Goal: Task Accomplishment & Management: Complete application form

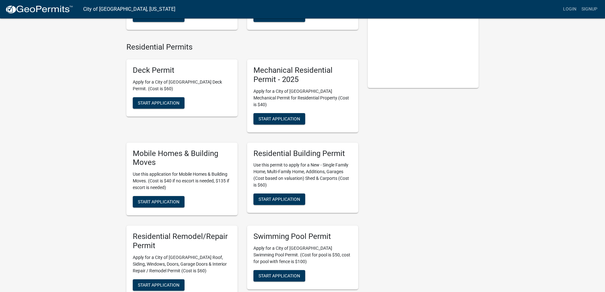
scroll to position [127, 0]
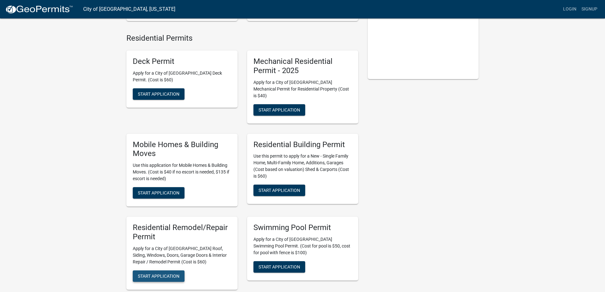
click at [150, 273] on span "Start Application" at bounding box center [159, 275] width 42 height 5
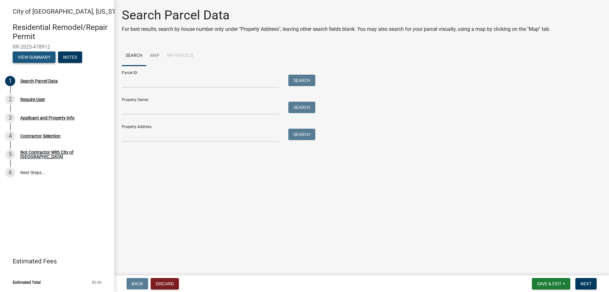
click at [34, 56] on button "View Summary" at bounding box center [34, 56] width 43 height 11
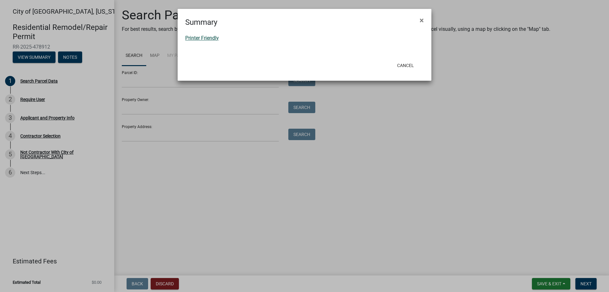
click at [194, 36] on link "Printer Friendly" at bounding box center [202, 38] width 34 height 6
click at [408, 66] on button "Cancel" at bounding box center [405, 65] width 27 height 11
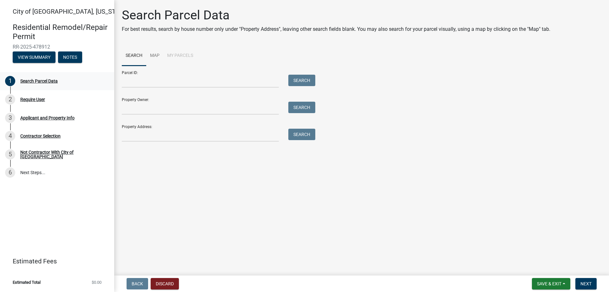
click at [33, 80] on div "Search Parcel Data" at bounding box center [38, 81] width 37 height 4
click at [132, 80] on input "Parcel ID:" at bounding box center [200, 81] width 157 height 13
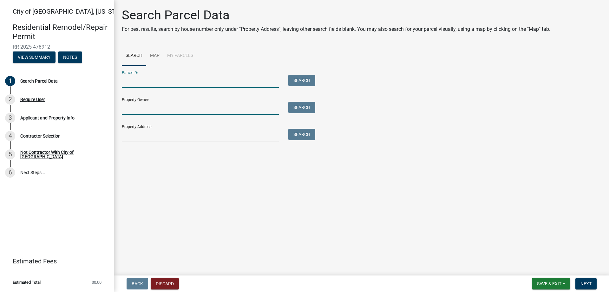
click at [141, 107] on input "Property Owner:" at bounding box center [200, 108] width 157 height 13
click at [137, 106] on input "Property Owner:" at bounding box center [200, 108] width 157 height 13
type input "Meredith Schladweiler"
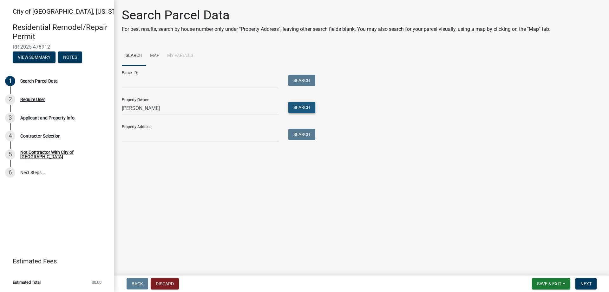
click at [297, 108] on button "Search" at bounding box center [301, 107] width 27 height 11
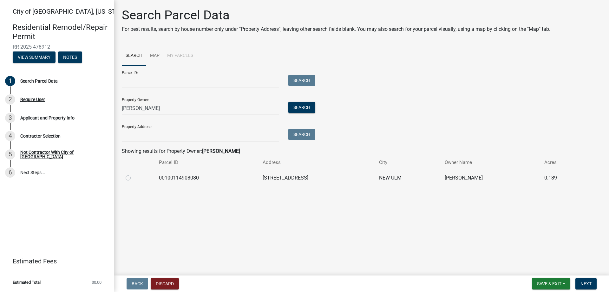
click at [133, 174] on label at bounding box center [133, 174] width 0 height 0
click at [133, 177] on input "radio" at bounding box center [135, 176] width 4 height 4
radio input "true"
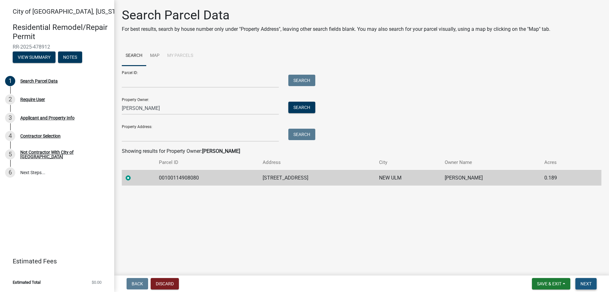
click at [592, 285] on button "Next" at bounding box center [586, 283] width 21 height 11
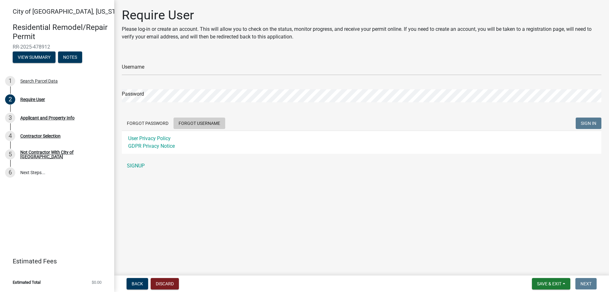
click at [190, 124] on button "Forgot Username" at bounding box center [200, 122] width 52 height 11
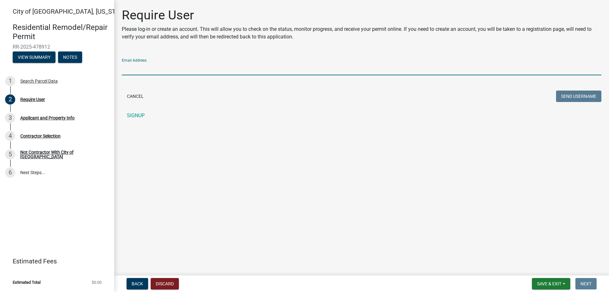
click at [155, 69] on input "Email Address" at bounding box center [362, 68] width 480 height 13
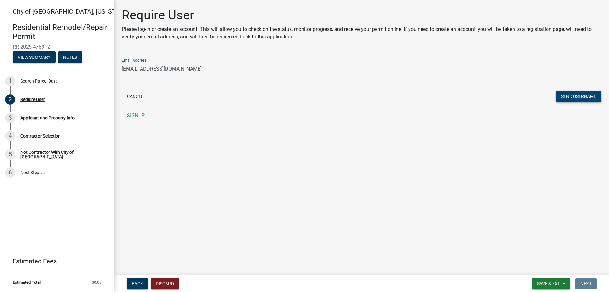
type input "[EMAIL_ADDRESS][DOMAIN_NAME]"
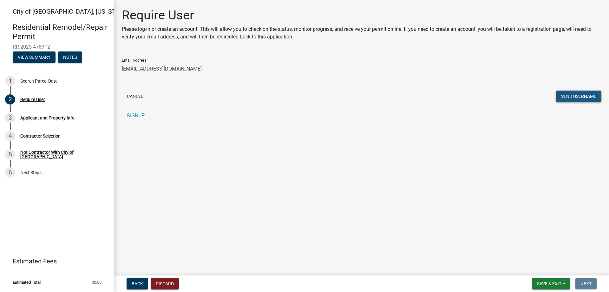
click at [566, 94] on button "Send Username" at bounding box center [578, 95] width 45 height 11
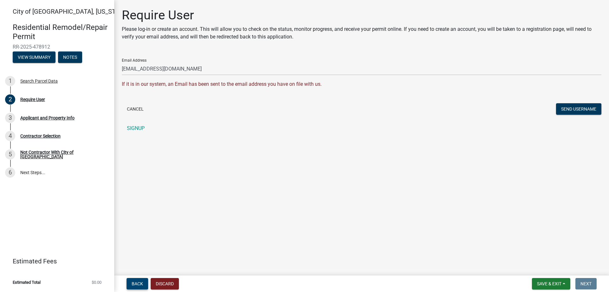
click at [137, 284] on span "Back" at bounding box center [137, 283] width 11 height 5
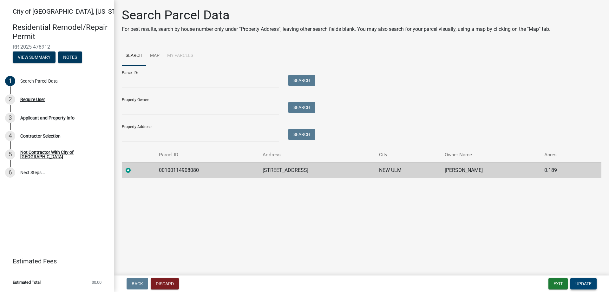
click at [591, 285] on span "Update" at bounding box center [584, 283] width 16 height 5
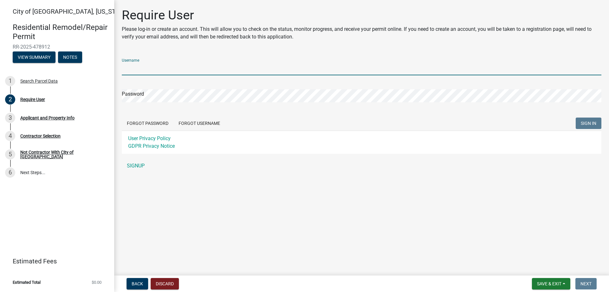
click at [136, 65] on input "Username" at bounding box center [362, 68] width 480 height 13
type input "MDHansen"
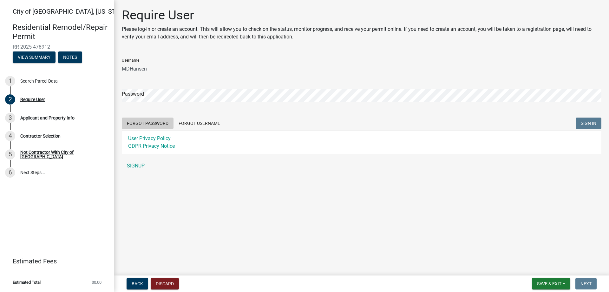
click at [138, 123] on button "Forgot Password" at bounding box center [148, 122] width 52 height 11
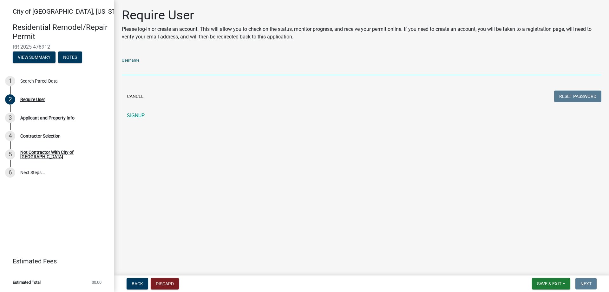
click at [136, 66] on input "Username" at bounding box center [362, 68] width 480 height 13
type input "MDHansen"
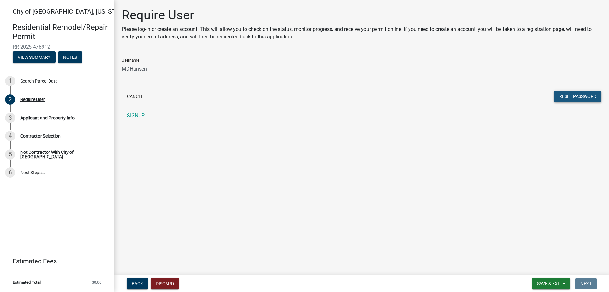
click at [567, 96] on button "Reset Password" at bounding box center [577, 95] width 47 height 11
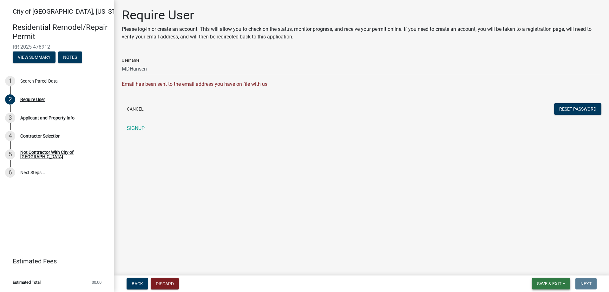
click at [544, 283] on span "Save & Exit" at bounding box center [549, 283] width 24 height 5
click at [540, 268] on button "Save & Exit" at bounding box center [545, 266] width 51 height 15
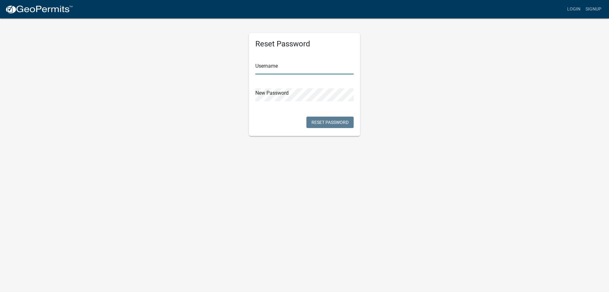
click at [269, 67] on input "text" at bounding box center [304, 67] width 98 height 13
type input "MDHansen"
click at [327, 122] on button "Reset Password" at bounding box center [330, 121] width 47 height 11
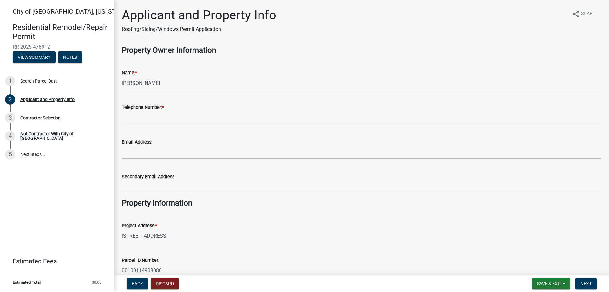
click at [156, 106] on label "Telephone Number: *" at bounding box center [143, 107] width 42 height 4
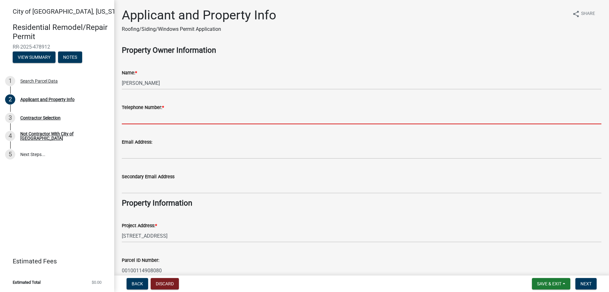
click at [156, 111] on input "Telephone Number: *" at bounding box center [362, 117] width 480 height 13
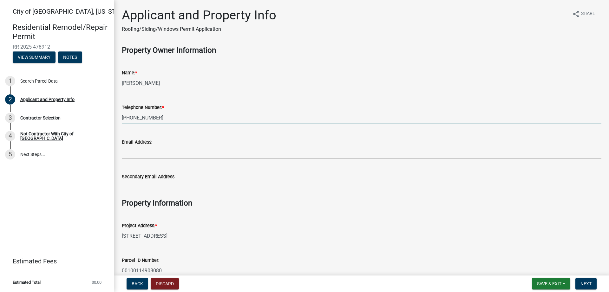
type input "[PHONE_NUMBER]"
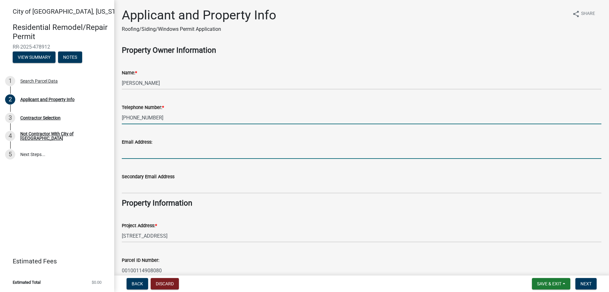
click at [139, 150] on input "Email Address:" at bounding box center [362, 152] width 480 height 13
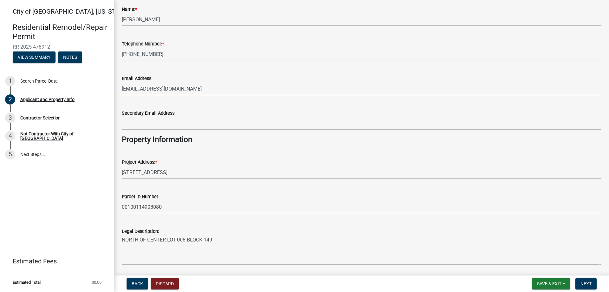
scroll to position [85, 0]
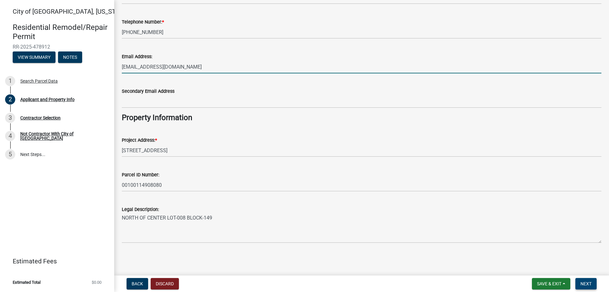
type input "[EMAIL_ADDRESS][DOMAIN_NAME]"
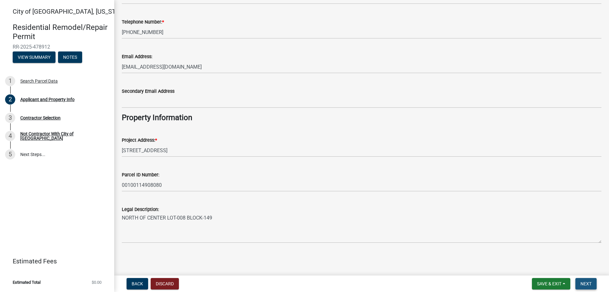
click at [588, 283] on span "Next" at bounding box center [586, 283] width 11 height 5
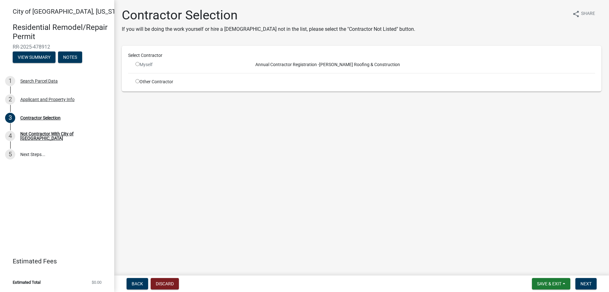
click at [137, 64] on input "radio" at bounding box center [138, 64] width 4 height 4
click at [137, 63] on input "radio" at bounding box center [138, 64] width 4 height 4
radio input "false"
click at [268, 66] on span "Annual Contractor Registration -" at bounding box center [286, 64] width 66 height 5
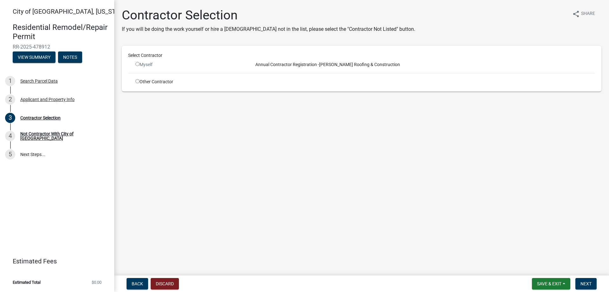
click at [138, 81] on input "radio" at bounding box center [138, 81] width 4 height 4
radio input "true"
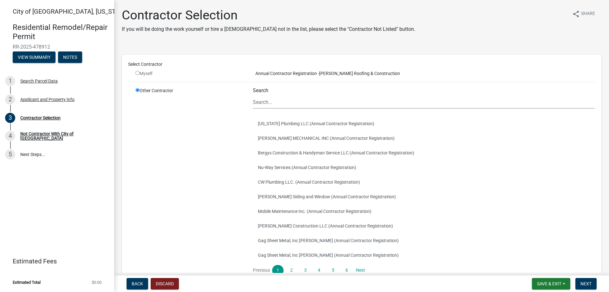
click at [136, 73] on input "radio" at bounding box center [138, 73] width 4 height 4
radio input "false"
radio input "true"
click at [136, 72] on input "radio" at bounding box center [138, 73] width 4 height 4
radio input "false"
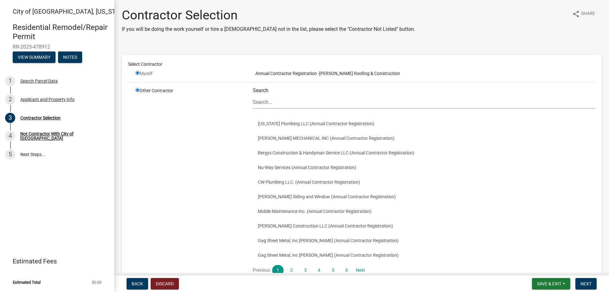
radio input "true"
click at [137, 89] on input "radio" at bounding box center [138, 90] width 4 height 4
click at [184, 97] on div "Other Contractor" at bounding box center [189, 188] width 117 height 203
click at [136, 282] on span "Back" at bounding box center [137, 283] width 11 height 5
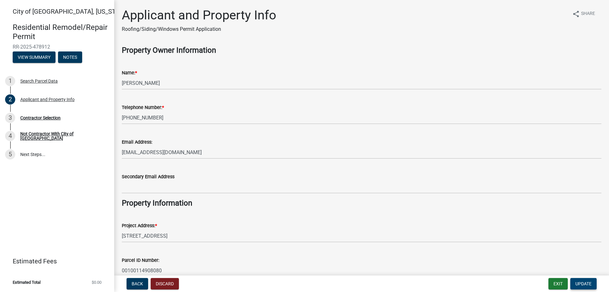
click at [587, 284] on span "Update" at bounding box center [584, 283] width 16 height 5
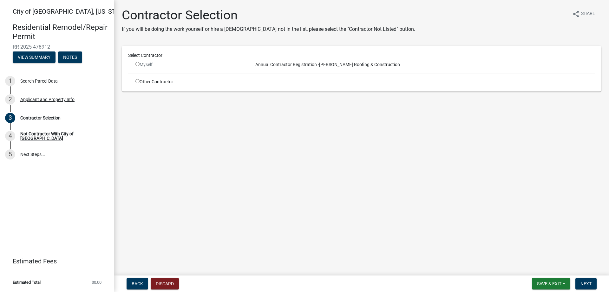
click at [139, 64] on input "radio" at bounding box center [138, 64] width 4 height 4
click at [586, 282] on span "Next" at bounding box center [586, 283] width 11 height 5
click at [136, 64] on input "radio" at bounding box center [138, 64] width 4 height 4
click at [137, 64] on input "radio" at bounding box center [138, 64] width 4 height 4
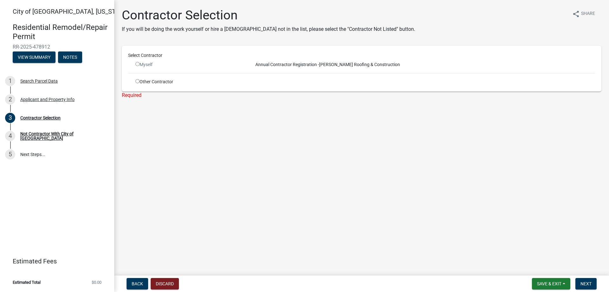
drag, startPoint x: 137, startPoint y: 64, endPoint x: 246, endPoint y: 65, distance: 109.2
click at [137, 64] on input "radio" at bounding box center [138, 64] width 4 height 4
click at [293, 64] on span "Annual Contractor Registration -" at bounding box center [286, 64] width 66 height 5
click at [137, 64] on input "radio" at bounding box center [138, 64] width 4 height 4
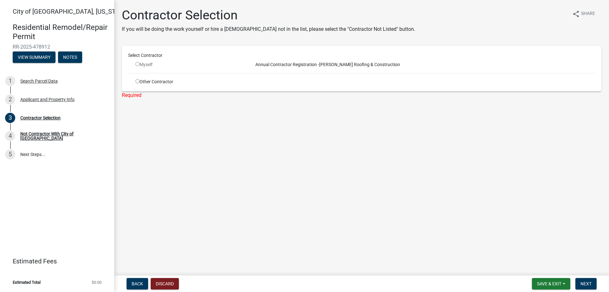
click at [136, 64] on input "radio" at bounding box center [138, 64] width 4 height 4
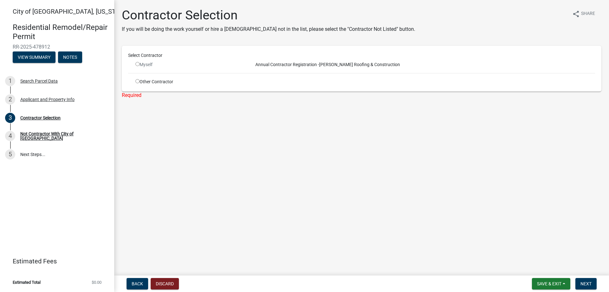
click at [136, 64] on input "radio" at bounding box center [138, 64] width 4 height 4
radio input "false"
click at [590, 282] on span "Next" at bounding box center [586, 283] width 11 height 5
click at [138, 282] on span "Back" at bounding box center [137, 283] width 11 height 5
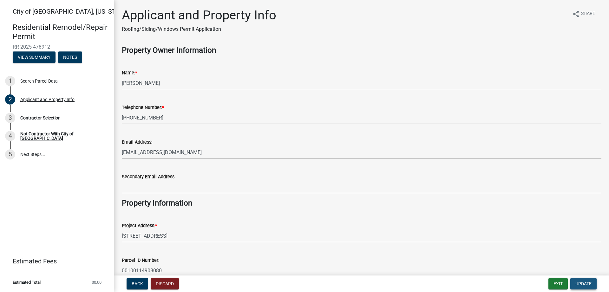
click at [580, 283] on span "Update" at bounding box center [584, 283] width 16 height 5
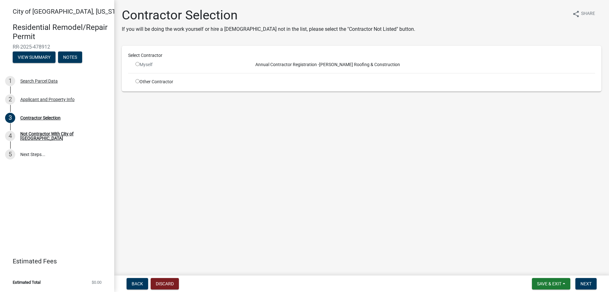
click at [137, 64] on input "radio" at bounding box center [138, 64] width 4 height 4
click at [582, 281] on span "Next" at bounding box center [586, 283] width 11 height 5
click at [138, 64] on input "radio" at bounding box center [138, 64] width 4 height 4
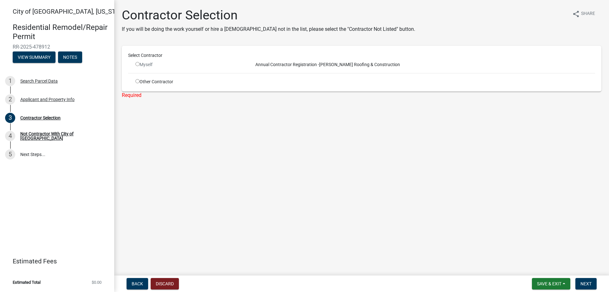
click at [138, 64] on input "radio" at bounding box center [138, 64] width 4 height 4
click at [325, 64] on div "Annual Contractor Registration - [PERSON_NAME] Roofing & Construction" at bounding box center [424, 64] width 352 height 7
click at [138, 64] on input "radio" at bounding box center [138, 64] width 4 height 4
radio input "false"
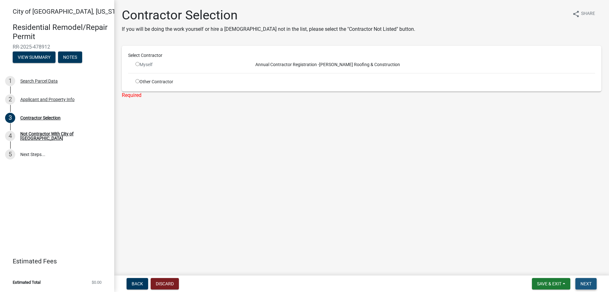
click at [586, 281] on span "Next" at bounding box center [586, 283] width 11 height 5
click at [136, 82] on input "radio" at bounding box center [138, 81] width 4 height 4
radio input "true"
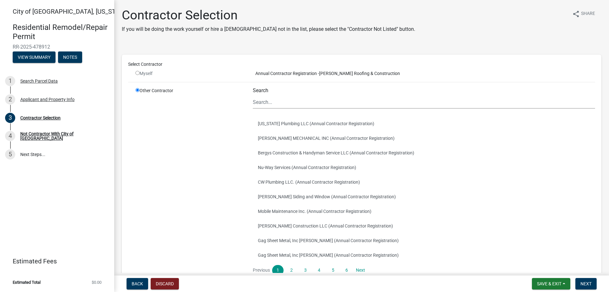
click at [137, 73] on input "radio" at bounding box center [138, 73] width 4 height 4
radio input "false"
radio input "true"
click at [138, 89] on input "radio" at bounding box center [138, 90] width 4 height 4
click at [138, 90] on input "radio" at bounding box center [138, 90] width 4 height 4
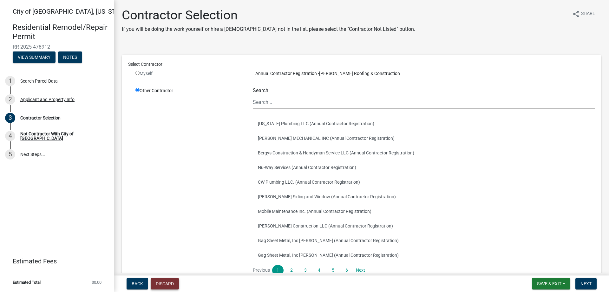
click at [165, 285] on button "Discard" at bounding box center [165, 283] width 28 height 11
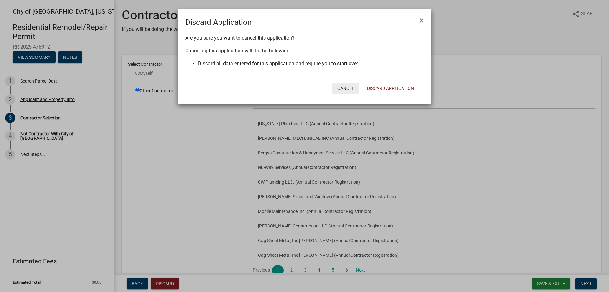
click at [347, 87] on button "Cancel" at bounding box center [346, 88] width 27 height 11
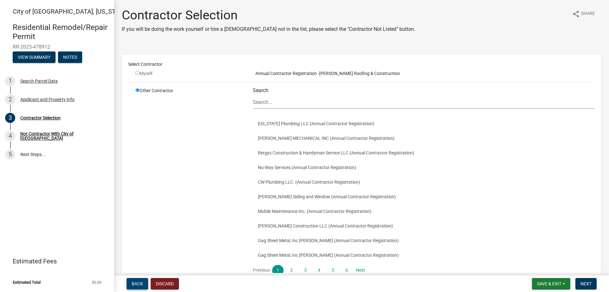
click at [133, 279] on button "Back" at bounding box center [138, 283] width 22 height 11
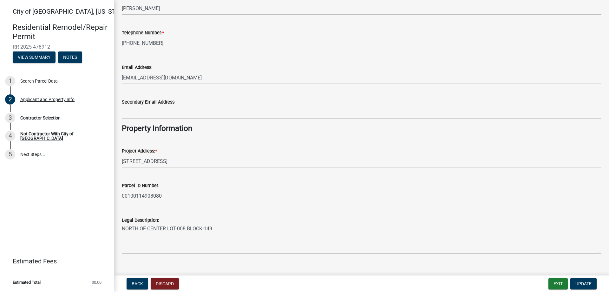
scroll to position [85, 0]
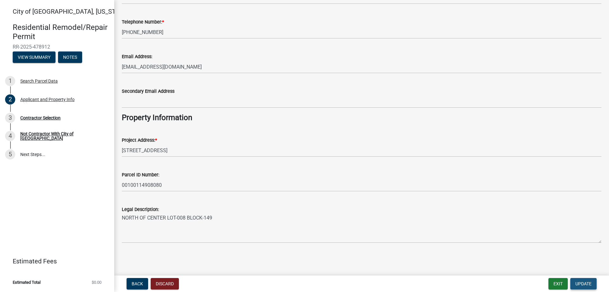
click at [582, 285] on span "Update" at bounding box center [584, 283] width 16 height 5
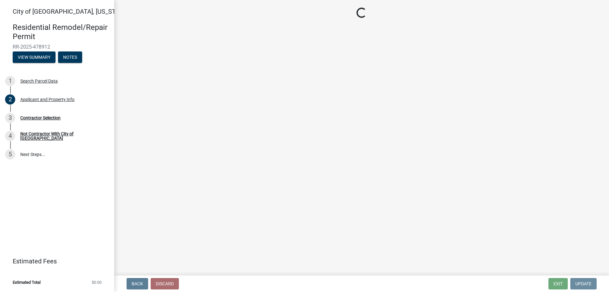
scroll to position [0, 0]
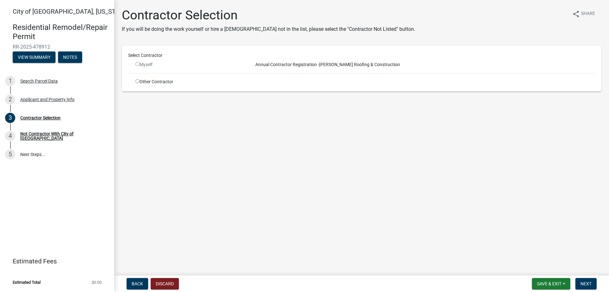
click at [137, 66] on input "radio" at bounding box center [138, 64] width 4 height 4
click at [138, 62] on input "radio" at bounding box center [138, 64] width 4 height 4
click at [136, 63] on input "radio" at bounding box center [138, 64] width 4 height 4
click at [64, 136] on div "Not Contractor With City of [GEOGRAPHIC_DATA]" at bounding box center [62, 135] width 84 height 9
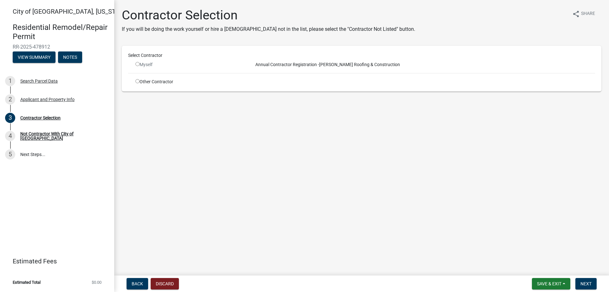
click at [182, 155] on main "Contractor Selection If you will be doing the work yourself or hire a [DEMOGRAP…" at bounding box center [361, 136] width 495 height 273
click at [38, 136] on div "Not Contractor With City of [GEOGRAPHIC_DATA]" at bounding box center [62, 135] width 84 height 9
click at [316, 165] on main "Contractor Selection If you will be doing the work yourself or hire a [DEMOGRAP…" at bounding box center [361, 136] width 495 height 273
click at [138, 64] on input "radio" at bounding box center [138, 64] width 4 height 4
radio input "false"
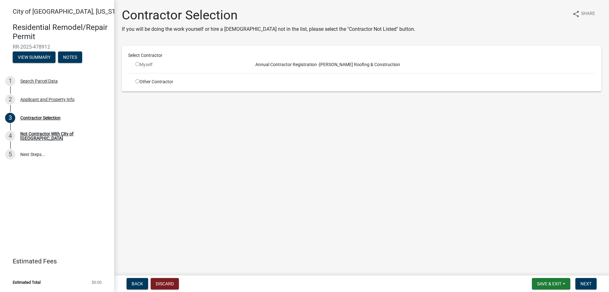
click at [136, 81] on input "radio" at bounding box center [138, 81] width 4 height 4
radio input "true"
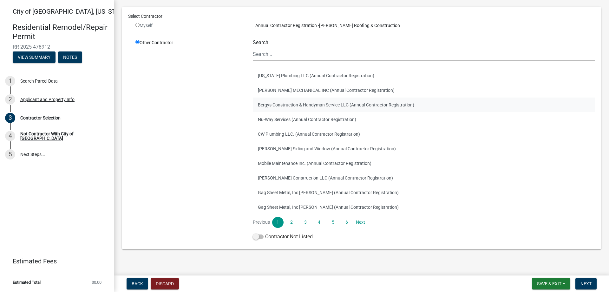
scroll to position [54, 0]
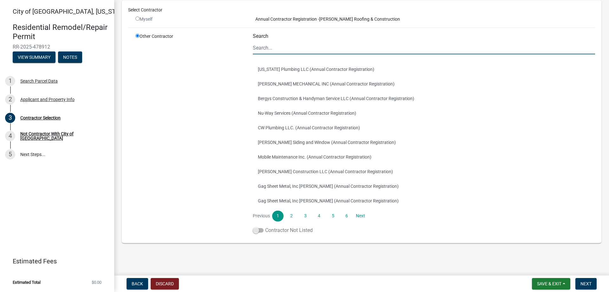
click at [255, 231] on span at bounding box center [258, 230] width 11 height 4
click at [265, 226] on input "Contractor Not Listed" at bounding box center [265, 226] width 0 height 0
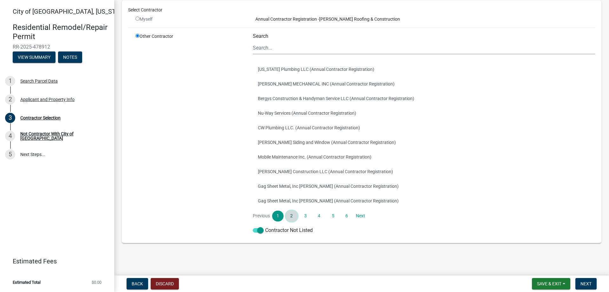
click at [288, 215] on link "2" at bounding box center [291, 215] width 11 height 11
click at [582, 283] on span "Next" at bounding box center [586, 283] width 11 height 5
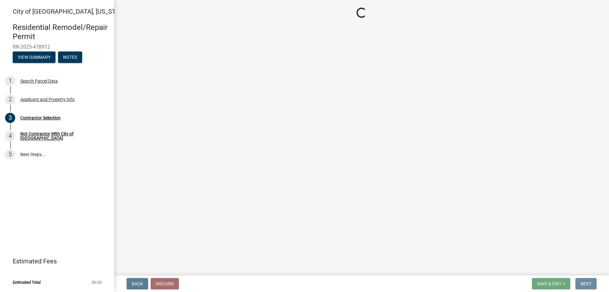
scroll to position [0, 0]
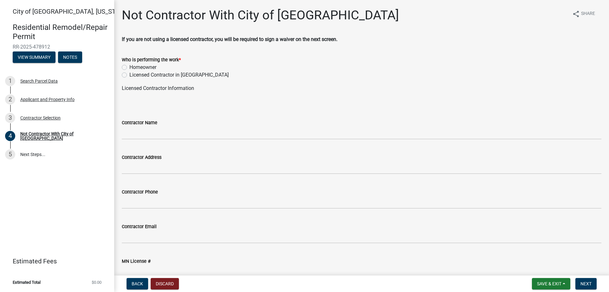
click at [129, 74] on label "Licensed Contractor in [GEOGRAPHIC_DATA]" at bounding box center [178, 75] width 99 height 8
click at [129, 74] on input "Licensed Contractor in [GEOGRAPHIC_DATA]" at bounding box center [131, 73] width 4 height 4
radio input "true"
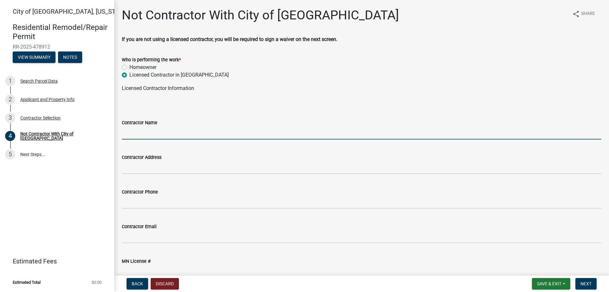
click at [145, 135] on input "Contractor Name" at bounding box center [362, 132] width 480 height 13
type input "[PERSON_NAME] Roofing and Construction, LLC"
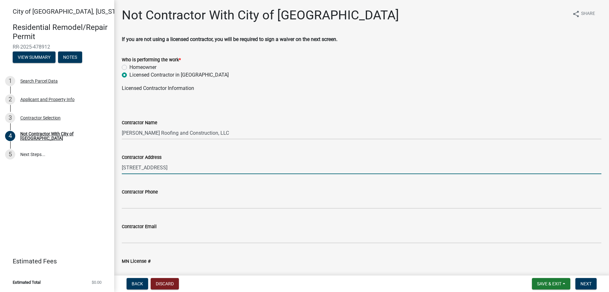
type input "[STREET_ADDRESS]"
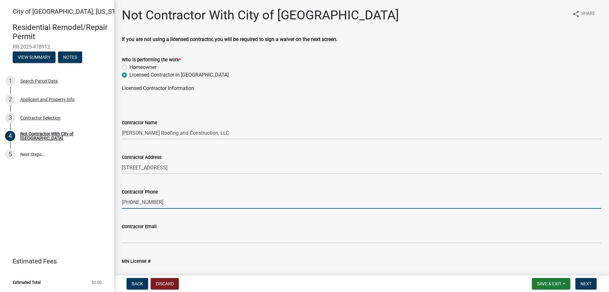
type input "[PHONE_NUMBER]"
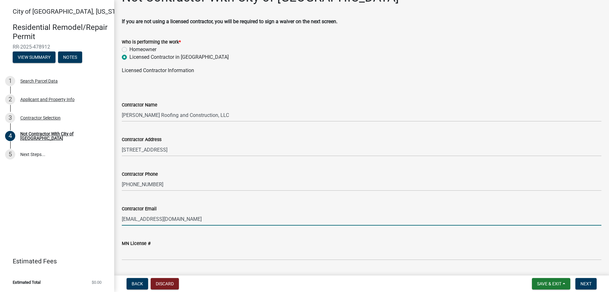
scroll to position [35, 0]
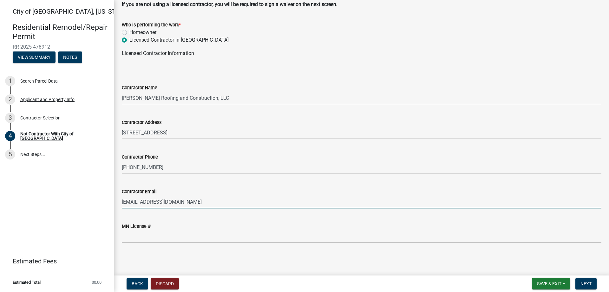
type input "[EMAIL_ADDRESS][DOMAIN_NAME]"
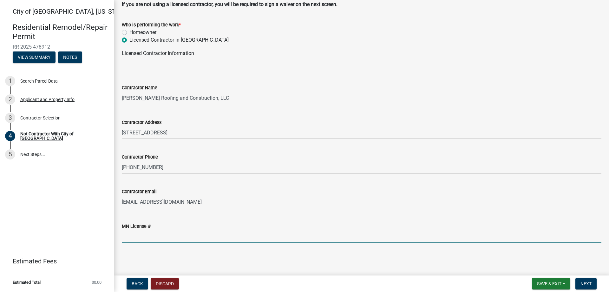
click at [152, 239] on input "MN License #" at bounding box center [362, 236] width 480 height 13
type input "BC090743"
click at [592, 282] on span "Next" at bounding box center [586, 283] width 11 height 5
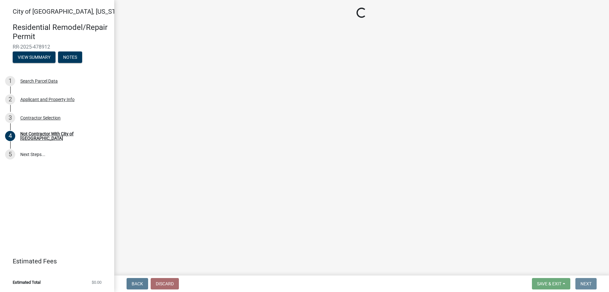
scroll to position [0, 0]
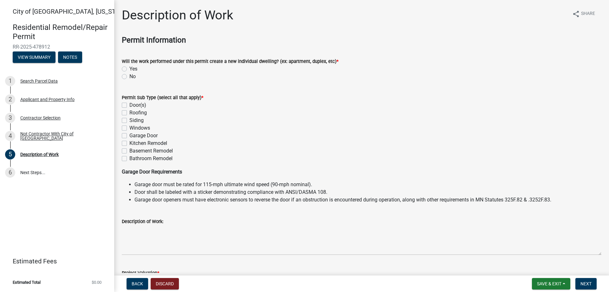
click at [129, 76] on label "No" at bounding box center [132, 77] width 6 height 8
click at [129, 76] on input "No" at bounding box center [131, 75] width 4 height 4
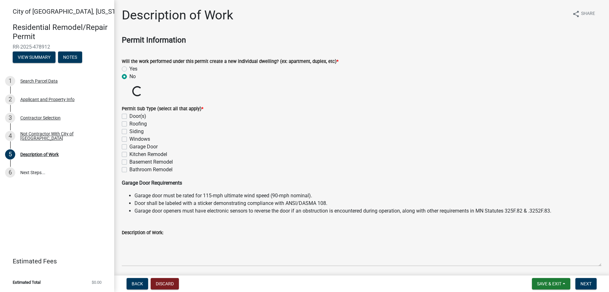
radio input "true"
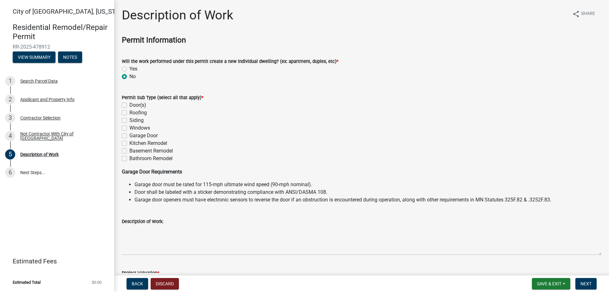
click at [129, 113] on label "Roofing" at bounding box center [137, 113] width 17 height 8
click at [129, 113] on input "Roofing" at bounding box center [131, 111] width 4 height 4
checkbox input "true"
checkbox input "false"
checkbox input "true"
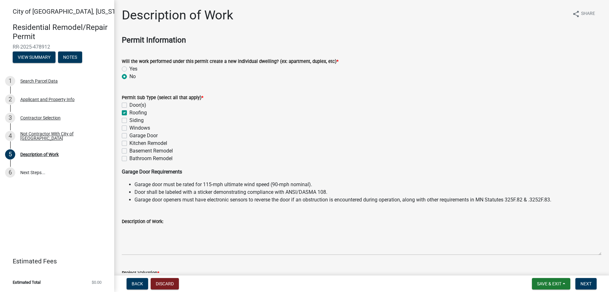
checkbox input "false"
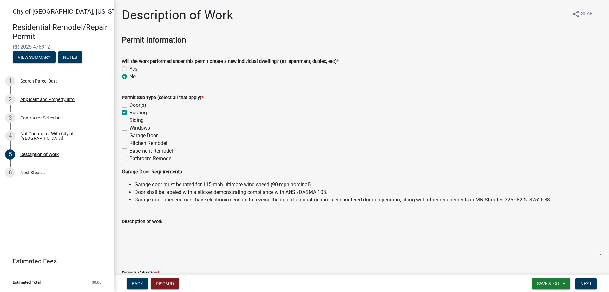
checkbox input "false"
click at [129, 128] on label "Windows" at bounding box center [139, 128] width 21 height 8
click at [129, 128] on input "Windows" at bounding box center [131, 126] width 4 height 4
checkbox input "true"
checkbox input "false"
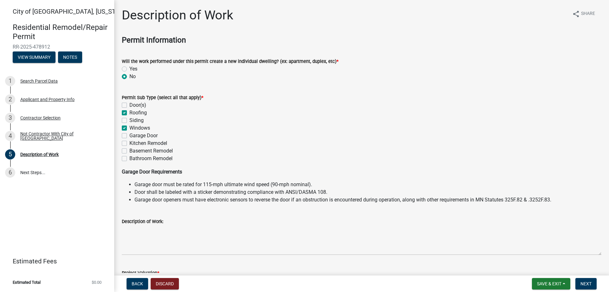
checkbox input "true"
checkbox input "false"
checkbox input "true"
checkbox input "false"
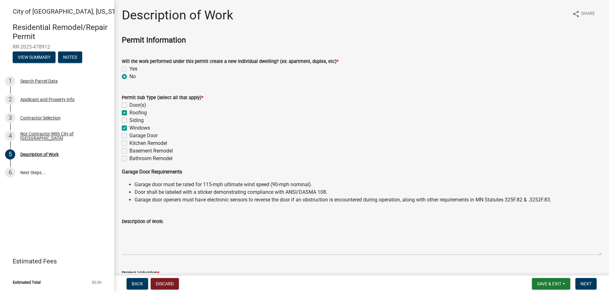
checkbox input "false"
click at [129, 128] on label "Windows" at bounding box center [139, 128] width 21 height 8
click at [129, 128] on input "Windows" at bounding box center [131, 126] width 4 height 4
checkbox input "false"
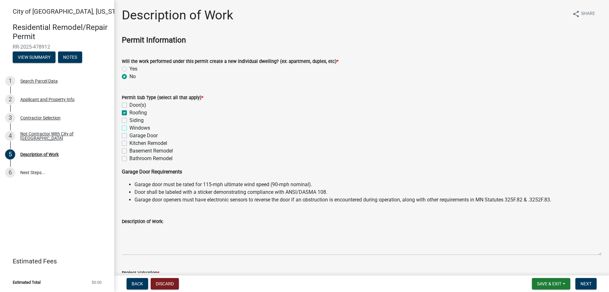
checkbox input "false"
checkbox input "true"
checkbox input "false"
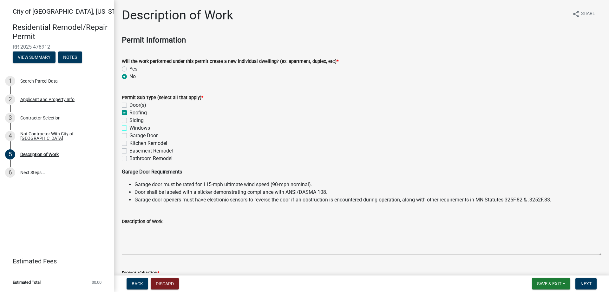
checkbox input "false"
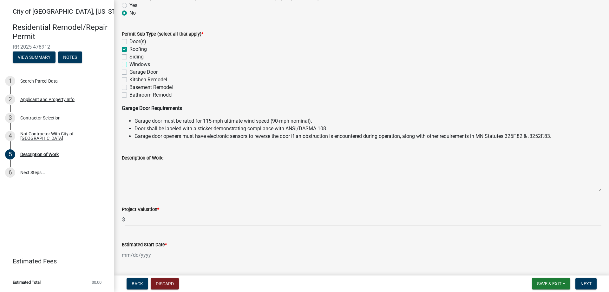
scroll to position [95, 0]
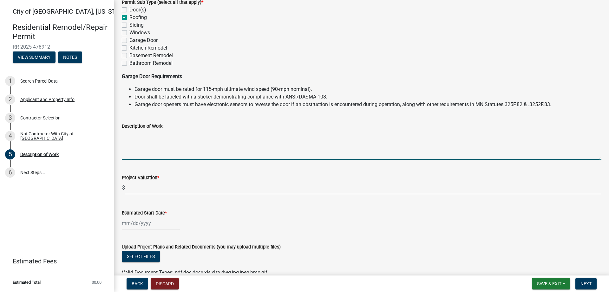
click at [130, 148] on textarea "Description of Work:" at bounding box center [362, 145] width 480 height 30
type textarea "Remove and replace all roofing Replace window wraps gutters and gutterscreens"
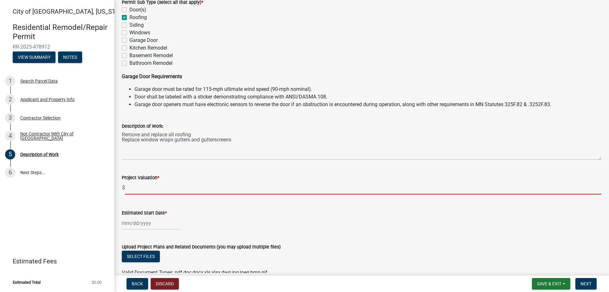
click at [132, 191] on input "text" at bounding box center [363, 187] width 477 height 13
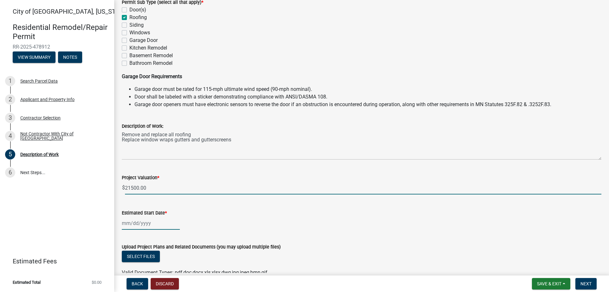
click at [138, 223] on div at bounding box center [151, 222] width 58 height 13
type input "21500"
select select "9"
select select "2025"
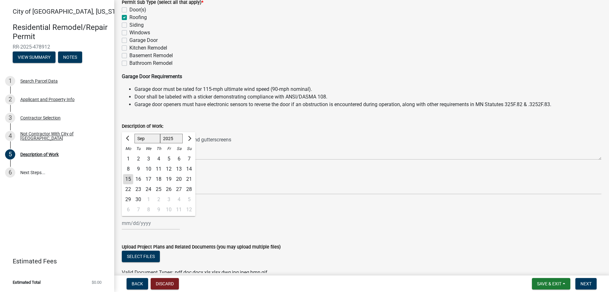
click at [129, 179] on div "15" at bounding box center [128, 179] width 10 height 10
type input "[DATE]"
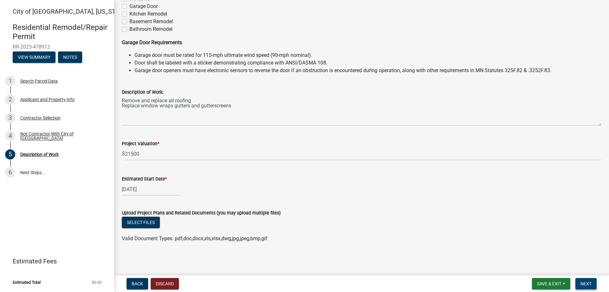
click at [584, 284] on span "Next" at bounding box center [586, 283] width 11 height 5
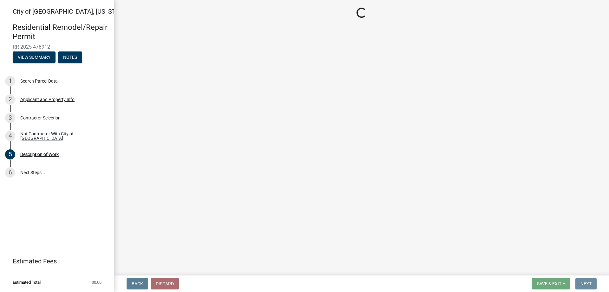
scroll to position [0, 0]
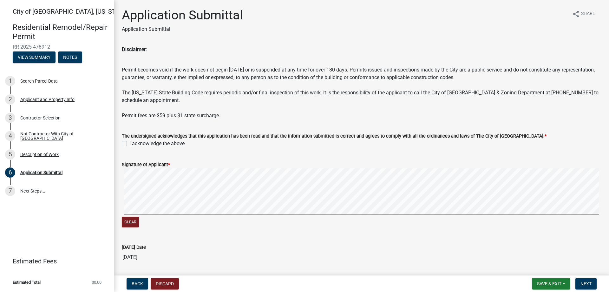
click at [129, 142] on label "I acknowledge the above" at bounding box center [156, 144] width 55 height 8
click at [129, 142] on input "I acknowledge the above" at bounding box center [131, 142] width 4 height 4
checkbox input "true"
click at [133, 222] on button "Clear" at bounding box center [130, 221] width 17 height 10
click at [584, 283] on span "Next" at bounding box center [586, 283] width 11 height 5
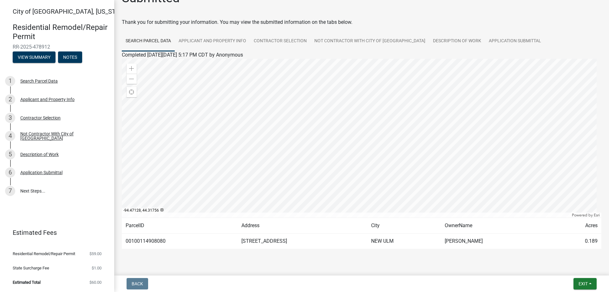
scroll to position [30, 0]
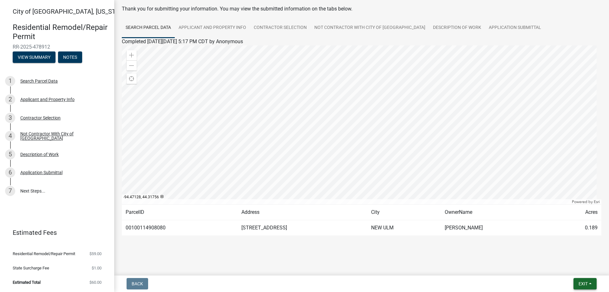
click at [586, 283] on span "Exit" at bounding box center [583, 283] width 9 height 5
click at [574, 267] on button "Save & Exit" at bounding box center [571, 266] width 51 height 15
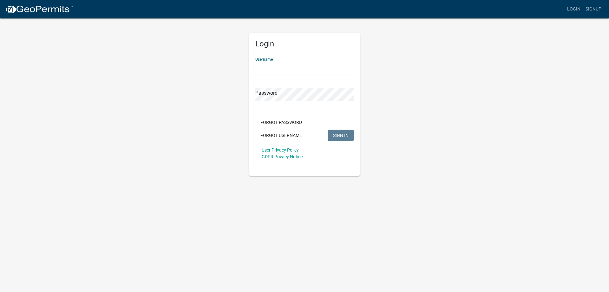
click at [279, 69] on input "Username" at bounding box center [304, 67] width 98 height 13
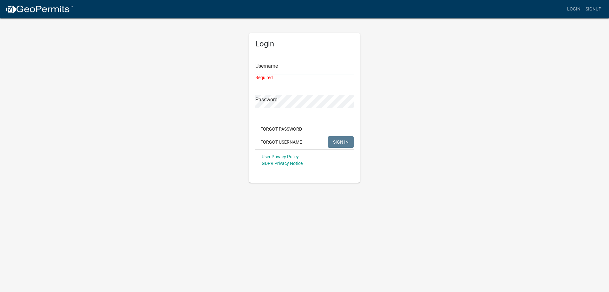
type input "mdhansen"
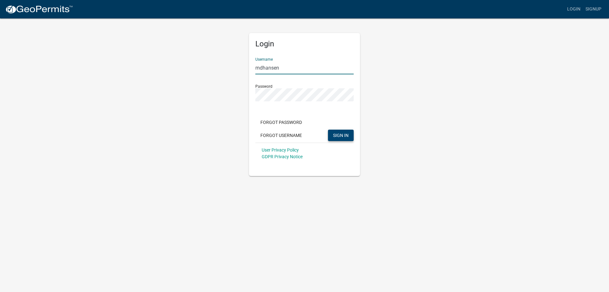
click at [339, 135] on span "SIGN IN" at bounding box center [341, 134] width 16 height 5
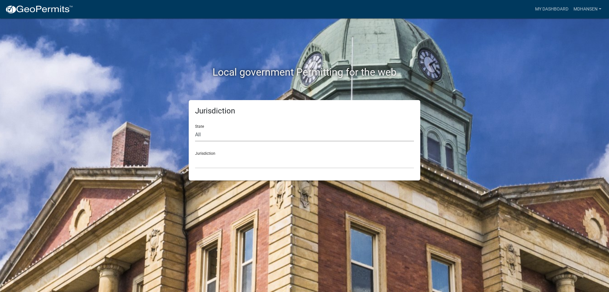
click at [207, 132] on select "All Colorado Georgia Indiana Iowa Kansas Minnesota Ohio South Carolina Wisconsin" at bounding box center [304, 134] width 219 height 13
select select "Minnesota"
click at [195, 128] on select "All Colorado Georgia Indiana Iowa Kansas Minnesota Ohio South Carolina Wisconsin" at bounding box center [304, 134] width 219 height 13
click at [218, 159] on select "Becker County, Minnesota Benton County, Minnesota Carlton County, Minnesota Cit…" at bounding box center [304, 161] width 219 height 13
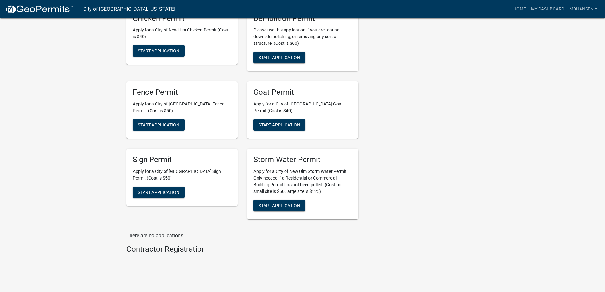
scroll to position [779, 0]
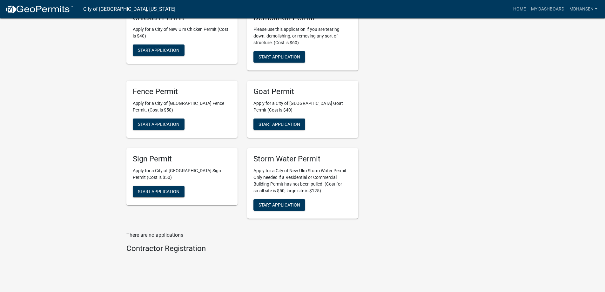
click at [144, 244] on h4 "Contractor Registration" at bounding box center [242, 248] width 232 height 9
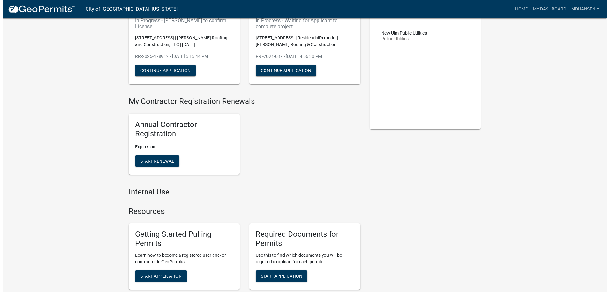
scroll to position [0, 0]
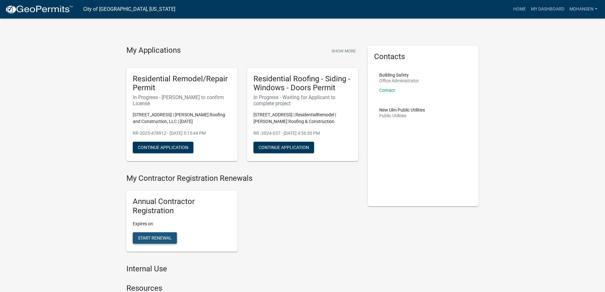
click at [143, 239] on span "Start Renewal" at bounding box center [155, 237] width 34 height 5
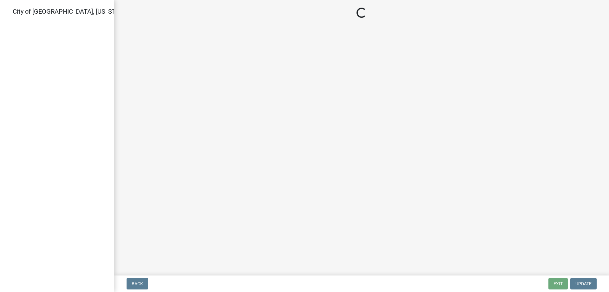
select select "MN"
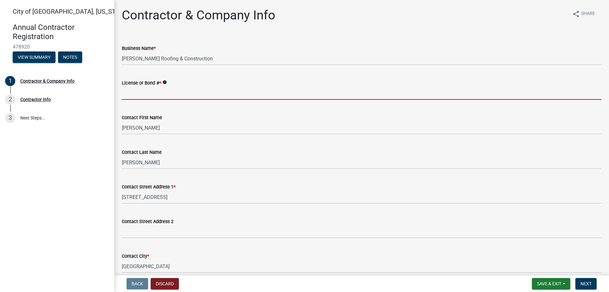
click at [124, 89] on input "License or Bond # *" at bounding box center [362, 93] width 480 height 13
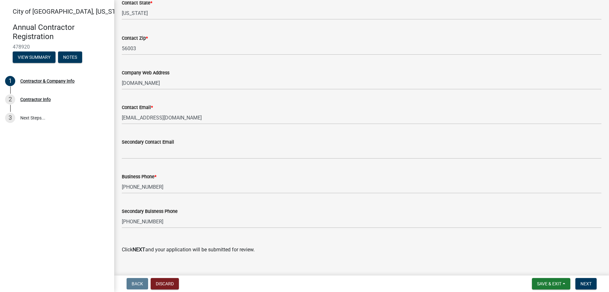
scroll to position [306, 0]
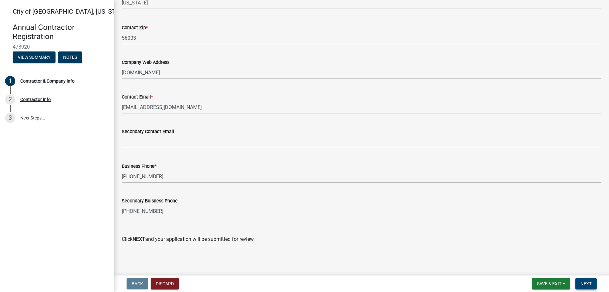
type input "BC090743"
click at [590, 283] on span "Next" at bounding box center [586, 283] width 11 height 5
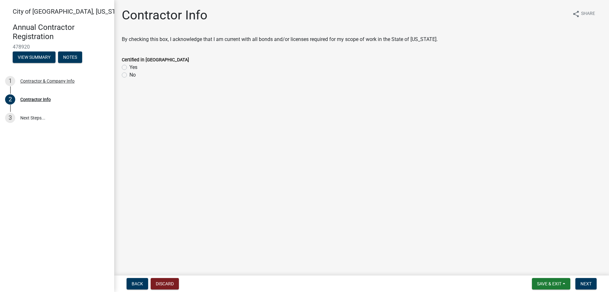
click at [129, 69] on label "Yes" at bounding box center [133, 67] width 8 height 8
click at [129, 68] on input "Yes" at bounding box center [131, 65] width 4 height 4
radio input "true"
click at [587, 282] on span "Next" at bounding box center [586, 283] width 11 height 5
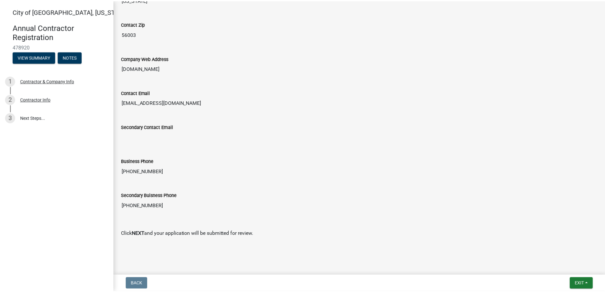
scroll to position [341, 0]
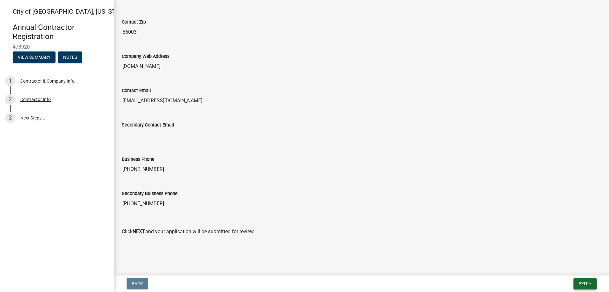
click at [584, 284] on span "Exit" at bounding box center [583, 283] width 9 height 5
click at [577, 268] on button "Save & Exit" at bounding box center [571, 266] width 51 height 15
